Goal: Transaction & Acquisition: Purchase product/service

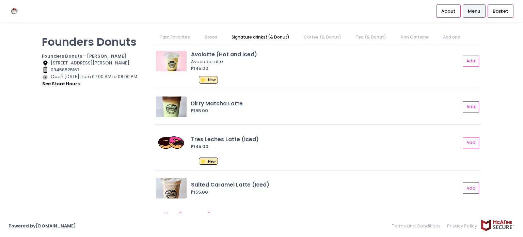
scroll to position [276, 0]
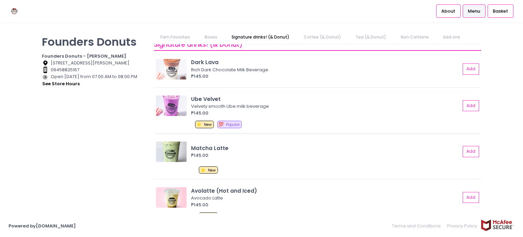
click at [211, 98] on div "Ube Velvet" at bounding box center [325, 99] width 269 height 8
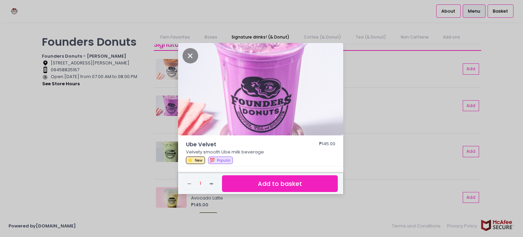
click at [367, 109] on div "Ube Velvet ₱145.00 Velvety smooth Ube milk beverage ⭐ New 💯 Popular Remove Crea…" at bounding box center [261, 118] width 523 height 237
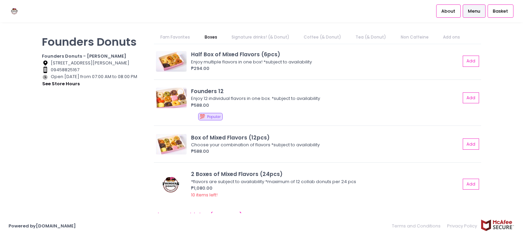
scroll to position [0, 0]
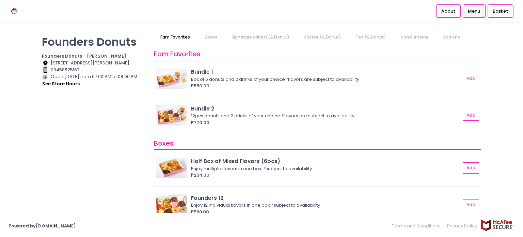
click at [283, 37] on link "Signature drinks! (& Donut)" at bounding box center [260, 37] width 71 height 13
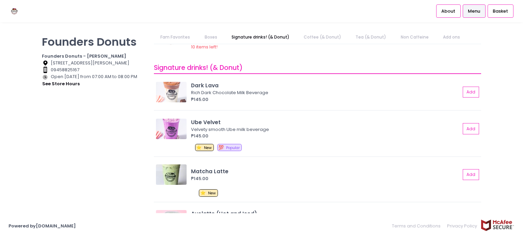
scroll to position [267, 0]
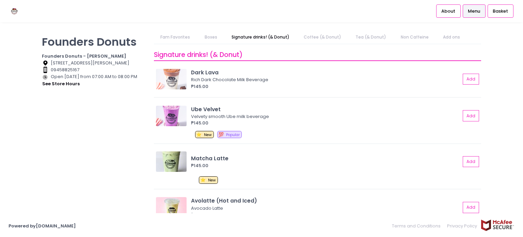
click at [323, 38] on link "Coffee (& Donut)" at bounding box center [322, 37] width 51 height 13
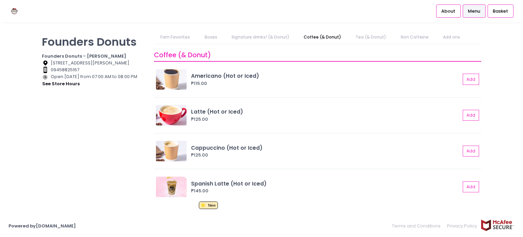
click at [365, 37] on link "Tea (& Donut)" at bounding box center [371, 37] width 44 height 13
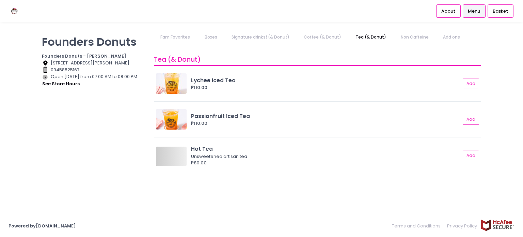
click at [409, 36] on link "Non Caffeine" at bounding box center [414, 37] width 41 height 13
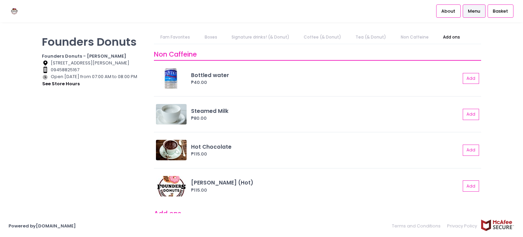
click at [183, 36] on link "Fam Favorites" at bounding box center [175, 37] width 43 height 13
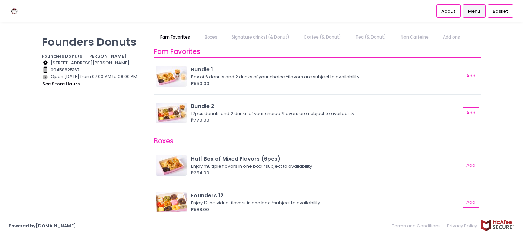
scroll to position [0, 0]
